Goal: Transaction & Acquisition: Purchase product/service

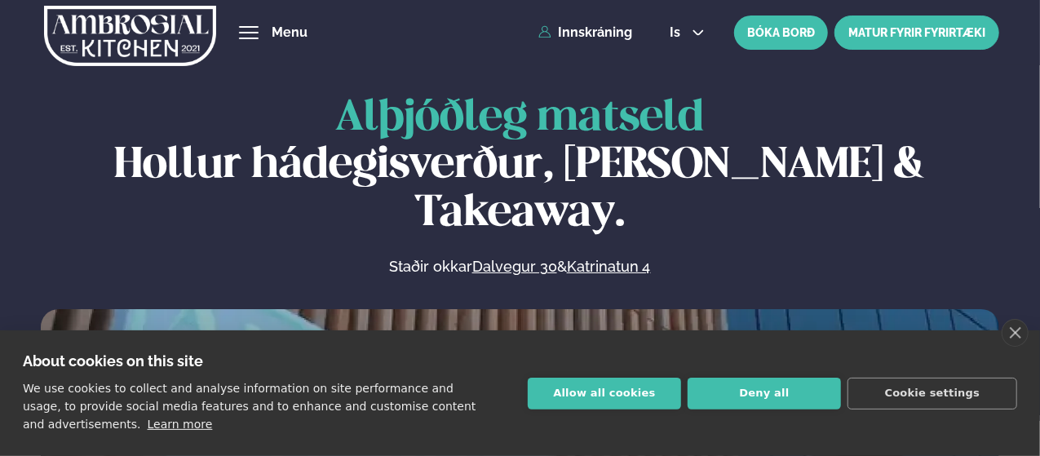
click at [936, 33] on link "MATUR FYRIR FYRIRTÆKI" at bounding box center [917, 33] width 165 height 34
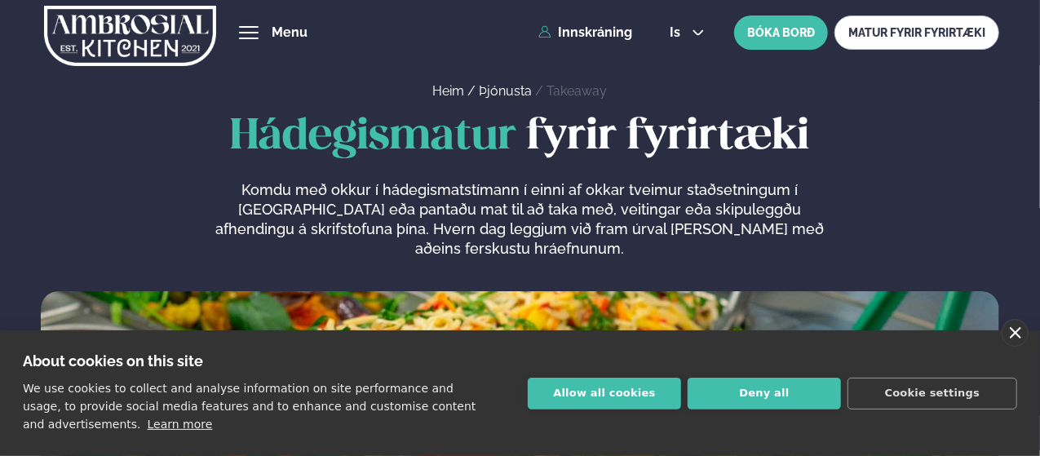
click at [1021, 331] on link "close" at bounding box center [1015, 333] width 27 height 28
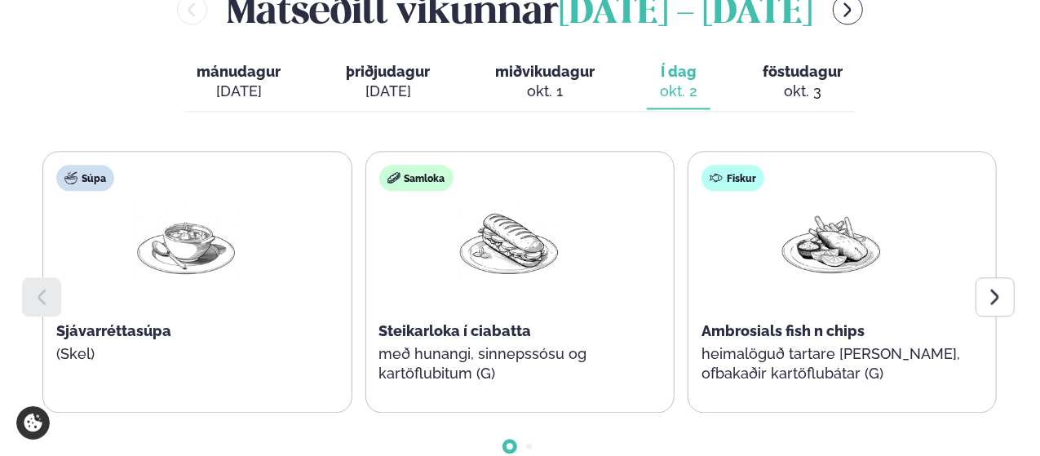
scroll to position [1857, 0]
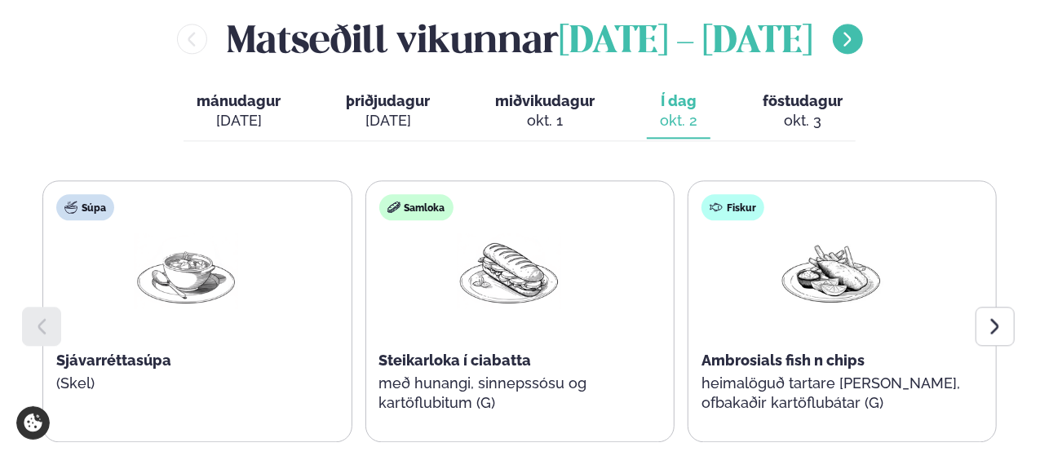
click at [852, 46] on icon "menu-btn-right" at bounding box center [847, 39] width 7 height 14
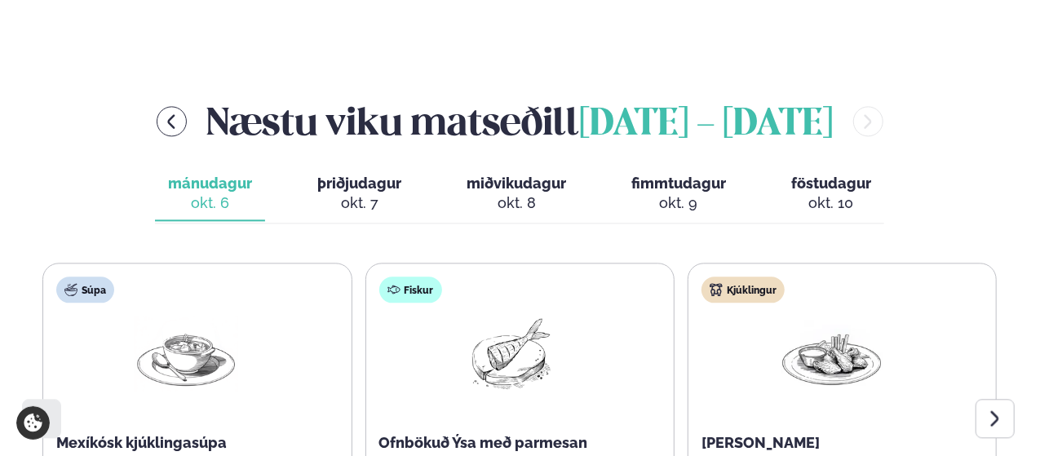
scroll to position [1913, 0]
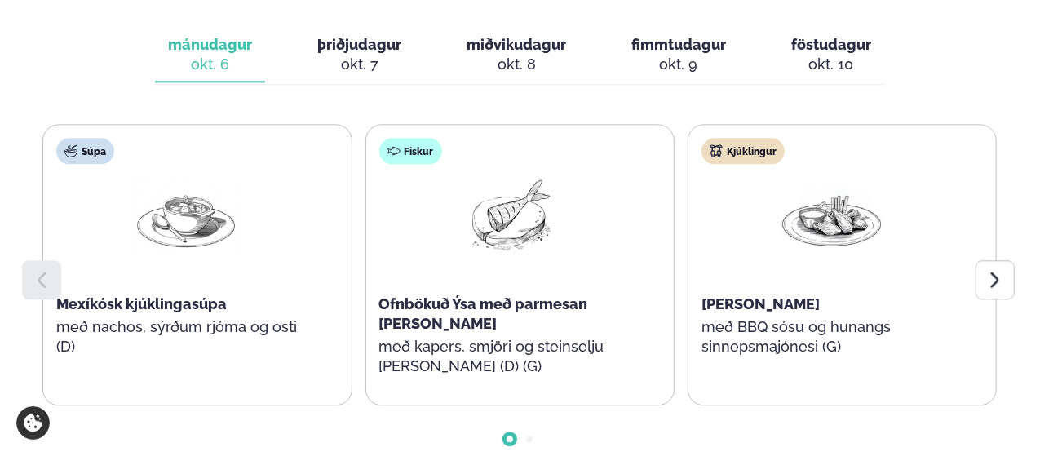
click at [814, 51] on span "föstudagur" at bounding box center [831, 44] width 80 height 17
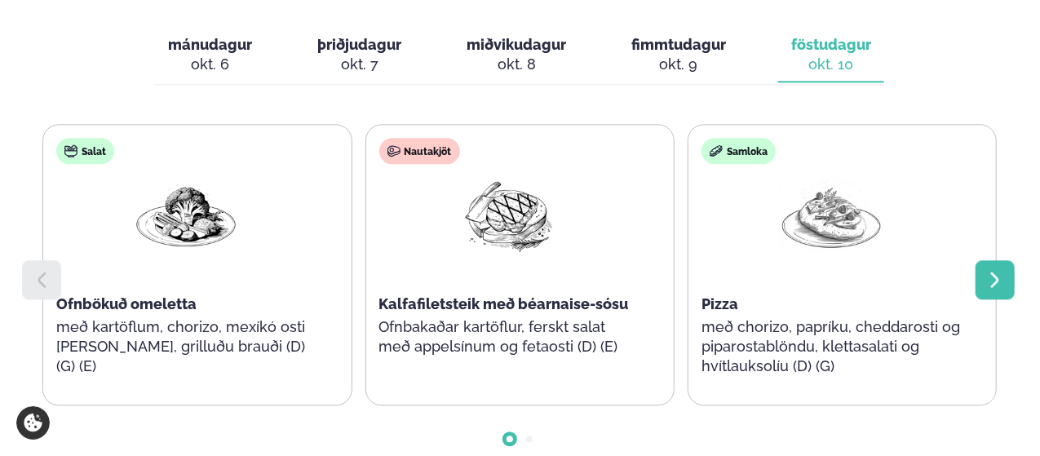
click at [995, 285] on icon at bounding box center [996, 280] width 20 height 20
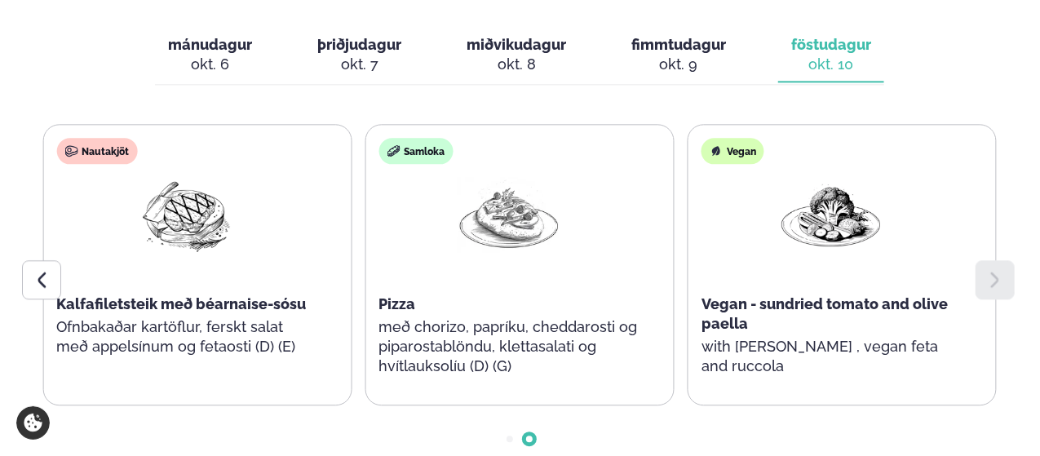
click at [995, 285] on icon at bounding box center [996, 280] width 20 height 20
click at [50, 283] on icon at bounding box center [42, 280] width 20 height 20
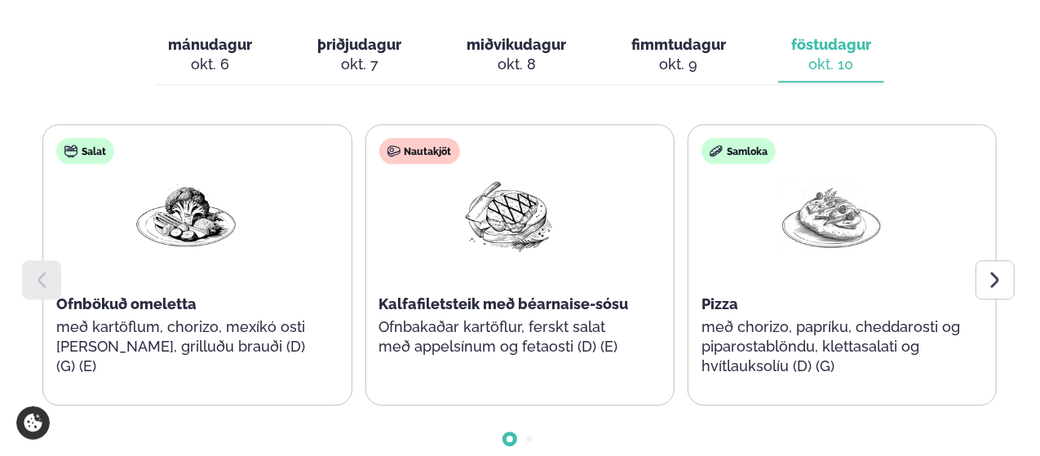
click at [50, 283] on icon at bounding box center [42, 280] width 20 height 20
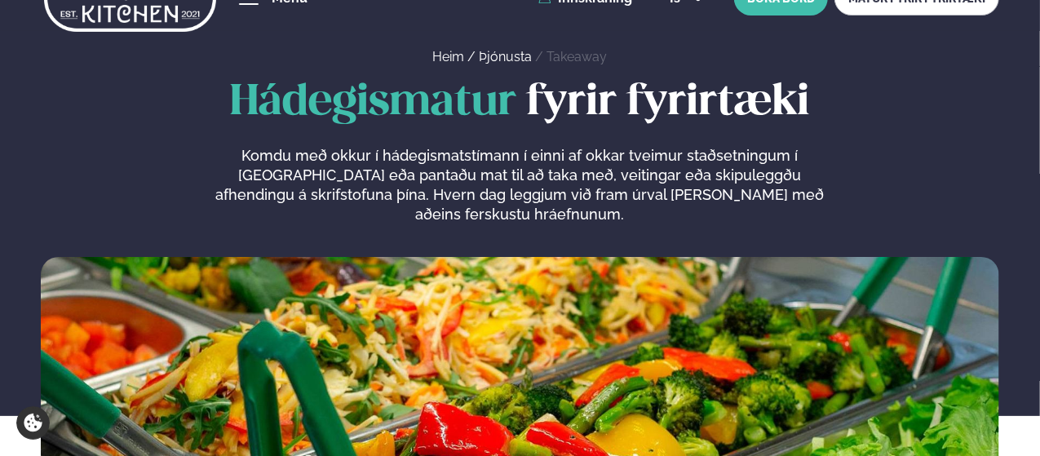
scroll to position [0, 0]
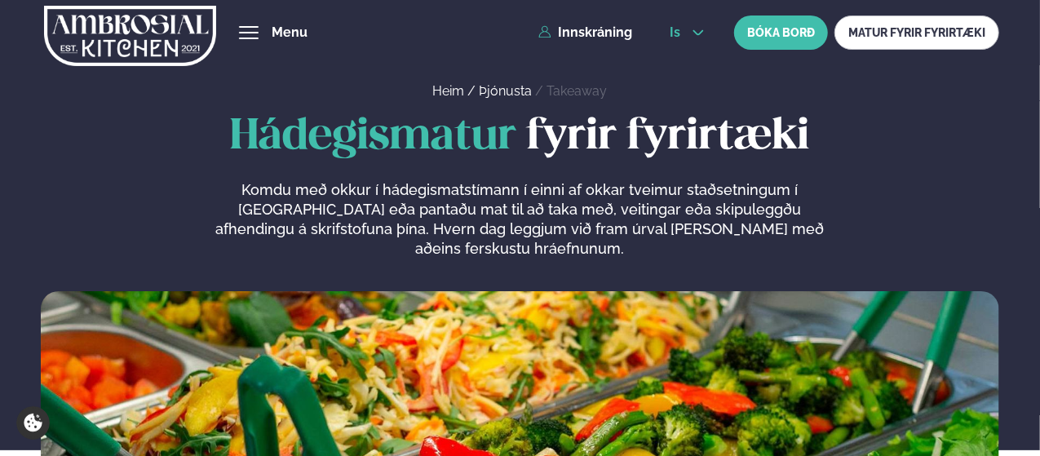
click at [692, 30] on icon at bounding box center [698, 32] width 13 height 13
click at [684, 60] on link "en" at bounding box center [687, 62] width 61 height 33
